Goal: Task Accomplishment & Management: Use online tool/utility

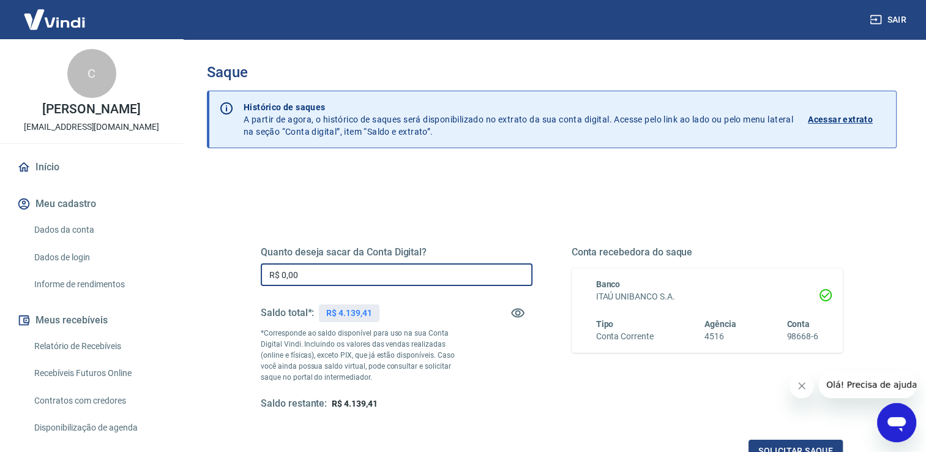
click at [283, 270] on input "R$ 0,00" at bounding box center [397, 274] width 272 height 23
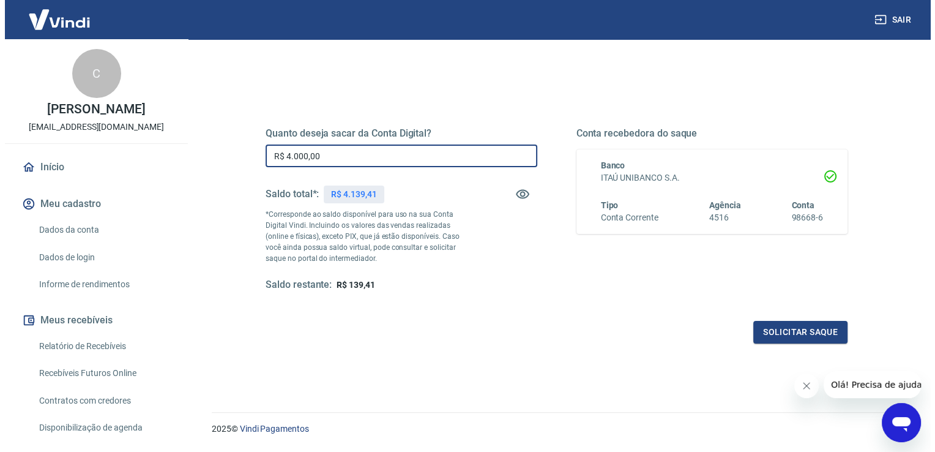
scroll to position [152, 0]
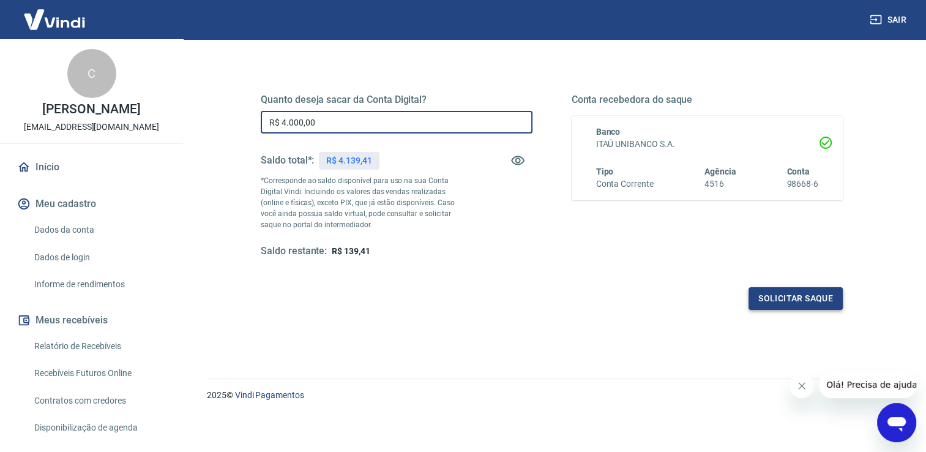
type input "R$ 4.000,00"
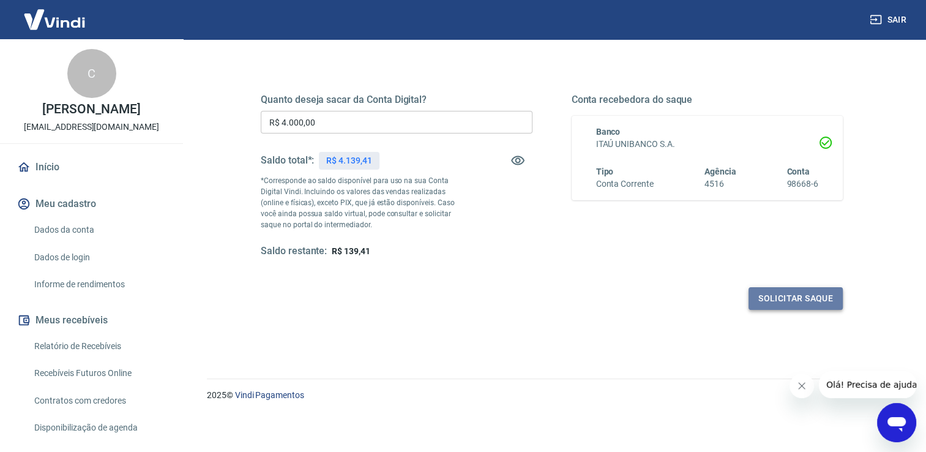
click at [775, 295] on button "Solicitar saque" at bounding box center [796, 298] width 94 height 23
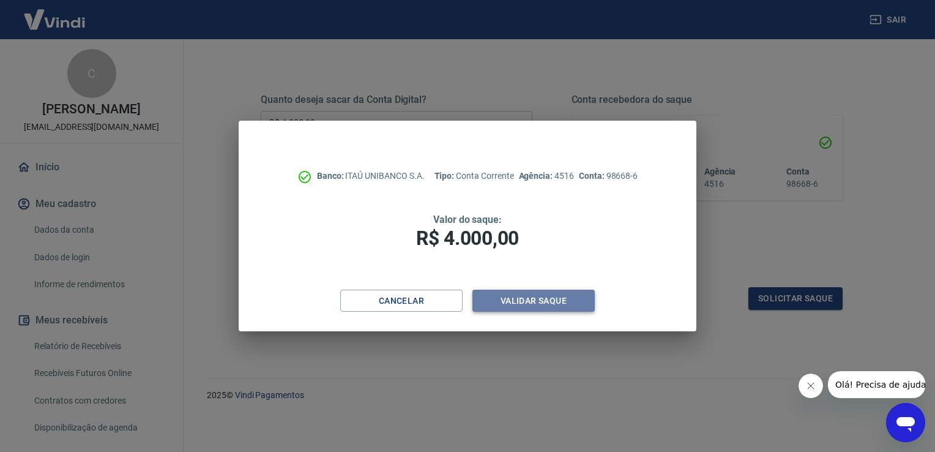
click at [535, 298] on button "Validar saque" at bounding box center [534, 301] width 122 height 23
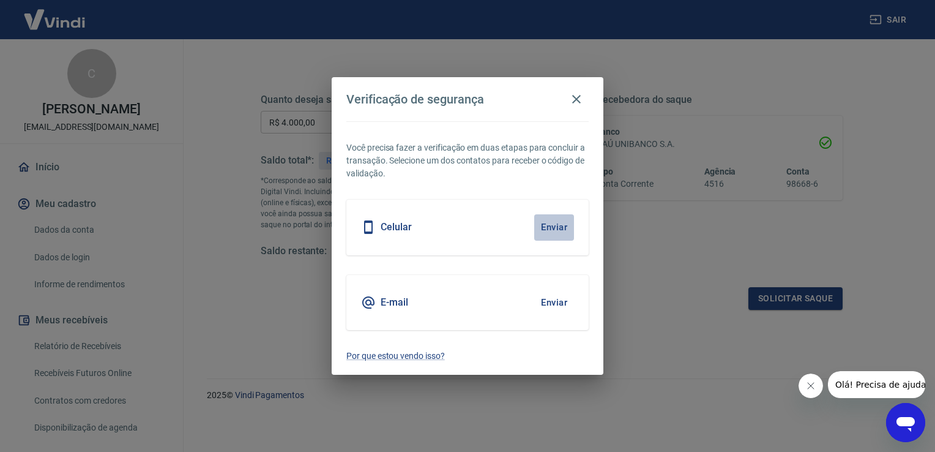
click at [549, 230] on button "Enviar" at bounding box center [554, 227] width 40 height 26
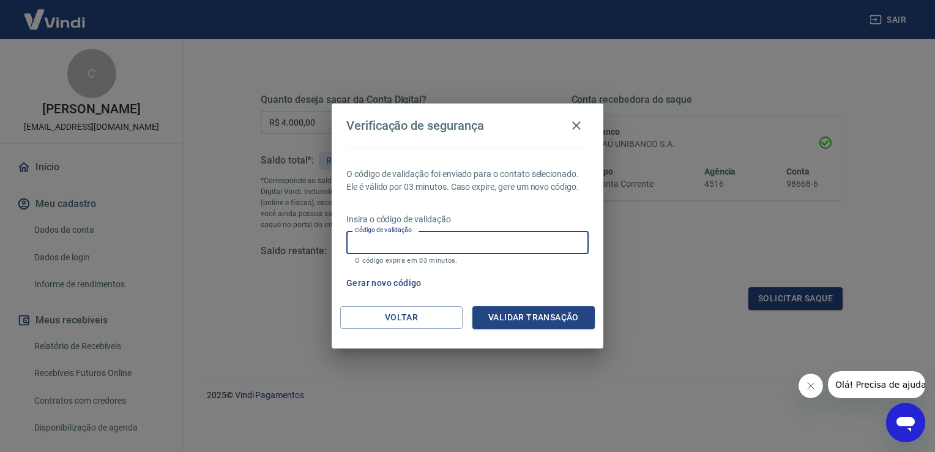
click at [458, 235] on input "Código de validação" at bounding box center [467, 242] width 242 height 23
type input "299538"
click at [493, 322] on button "Validar transação" at bounding box center [534, 317] width 122 height 23
